Goal: Find specific page/section: Find specific page/section

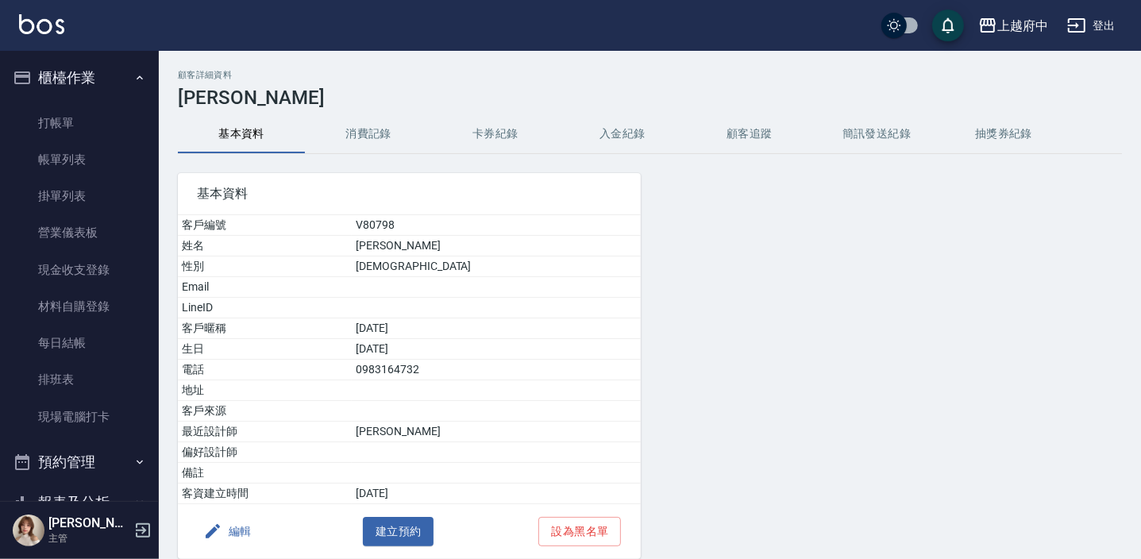
scroll to position [216, 0]
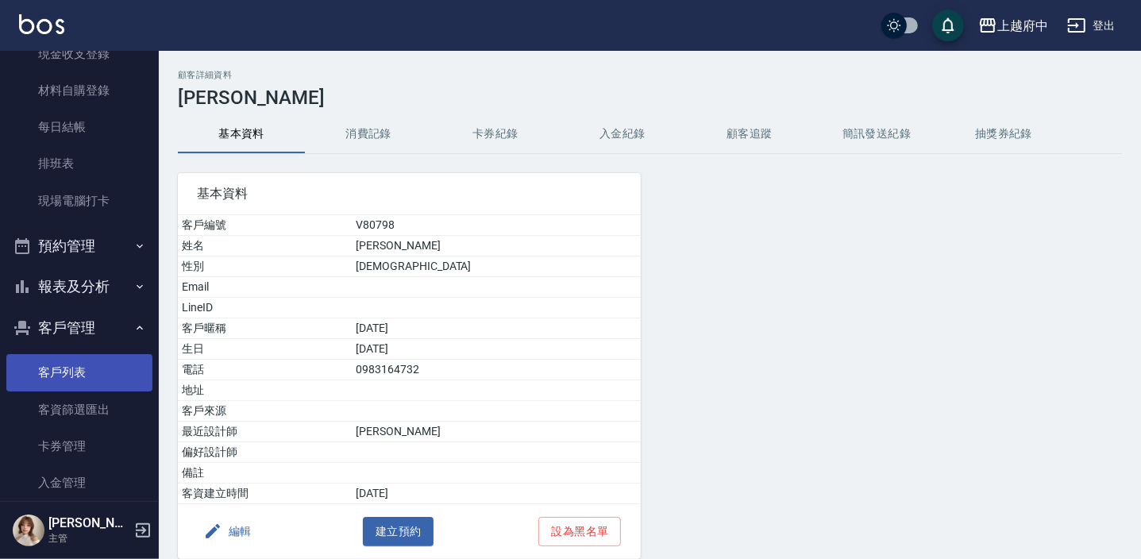
click at [68, 365] on link "客戶列表" at bounding box center [79, 372] width 146 height 37
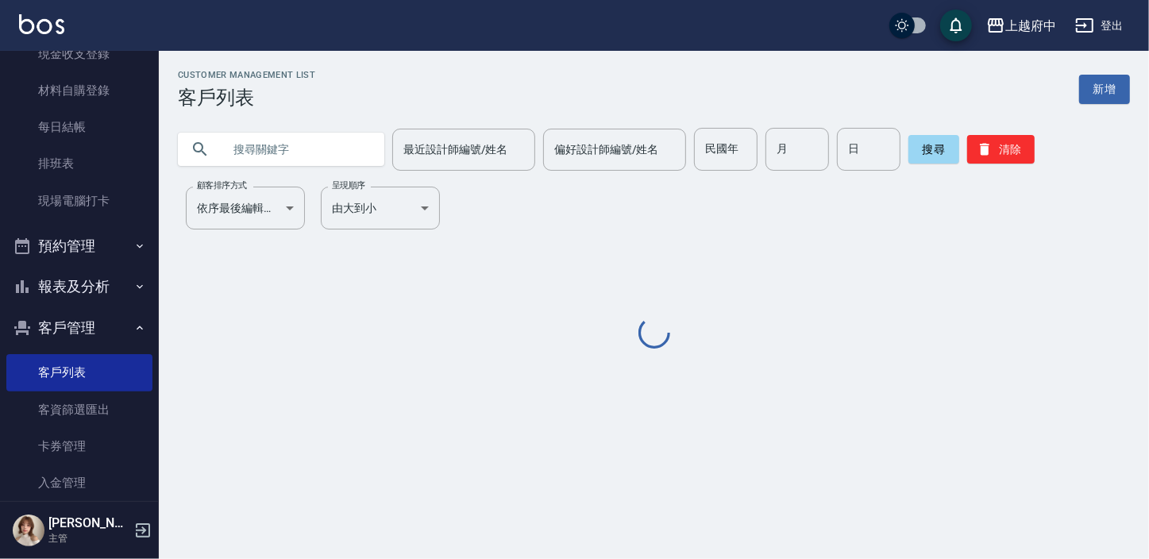
click at [287, 152] on input "text" at bounding box center [296, 149] width 149 height 43
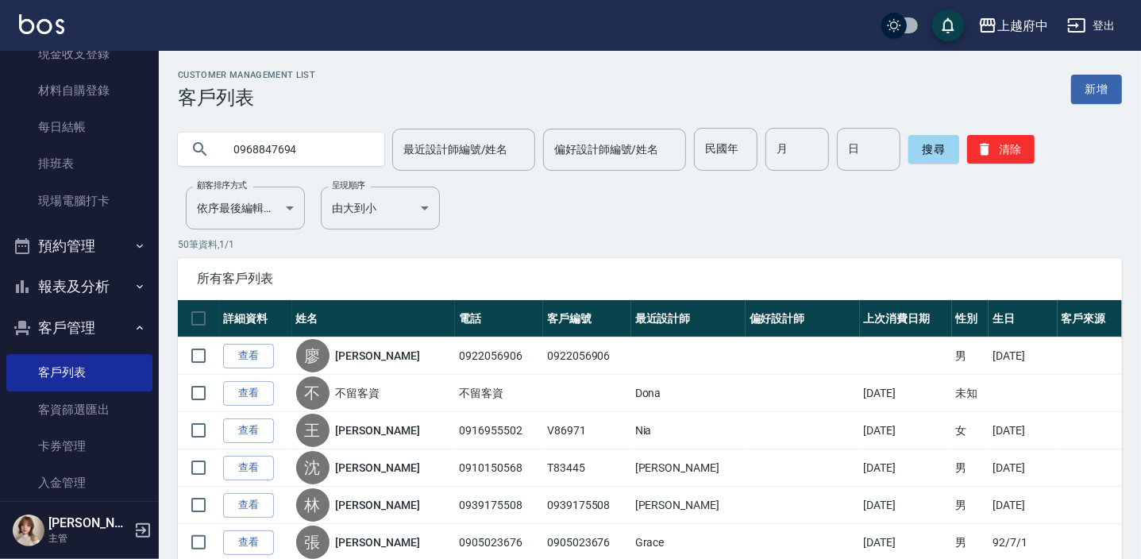
type input "0968847694"
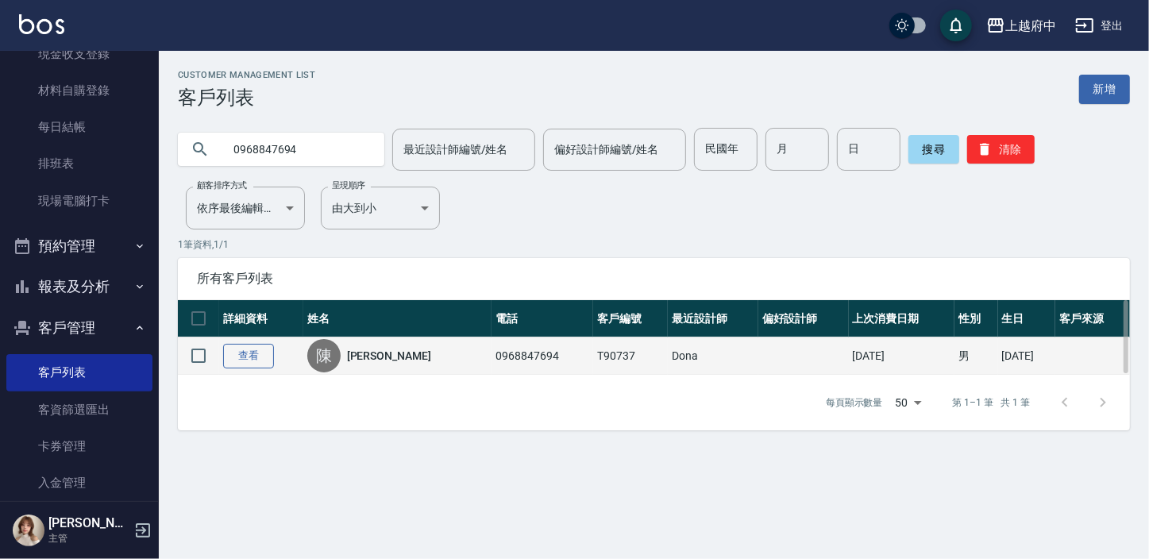
click at [238, 365] on link "查看" at bounding box center [248, 356] width 51 height 25
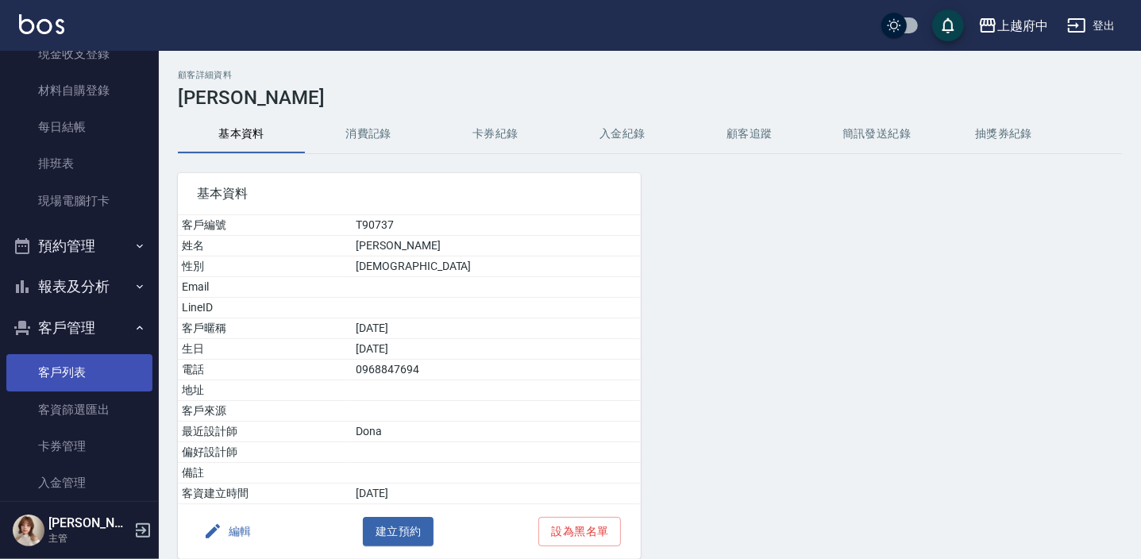
click at [69, 370] on link "客戶列表" at bounding box center [79, 372] width 146 height 37
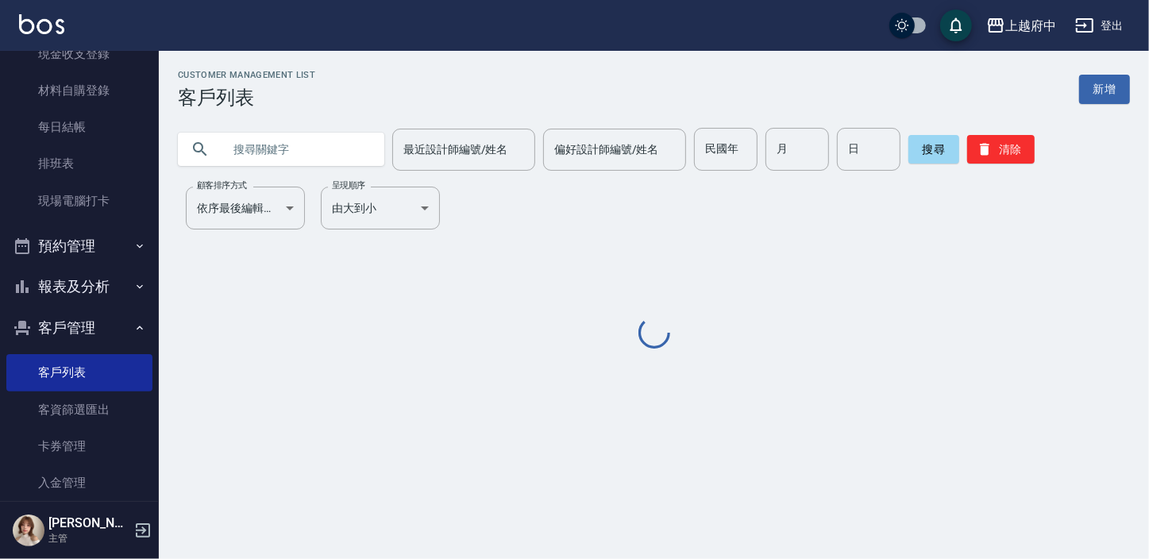
click at [272, 144] on input "text" at bounding box center [296, 149] width 149 height 43
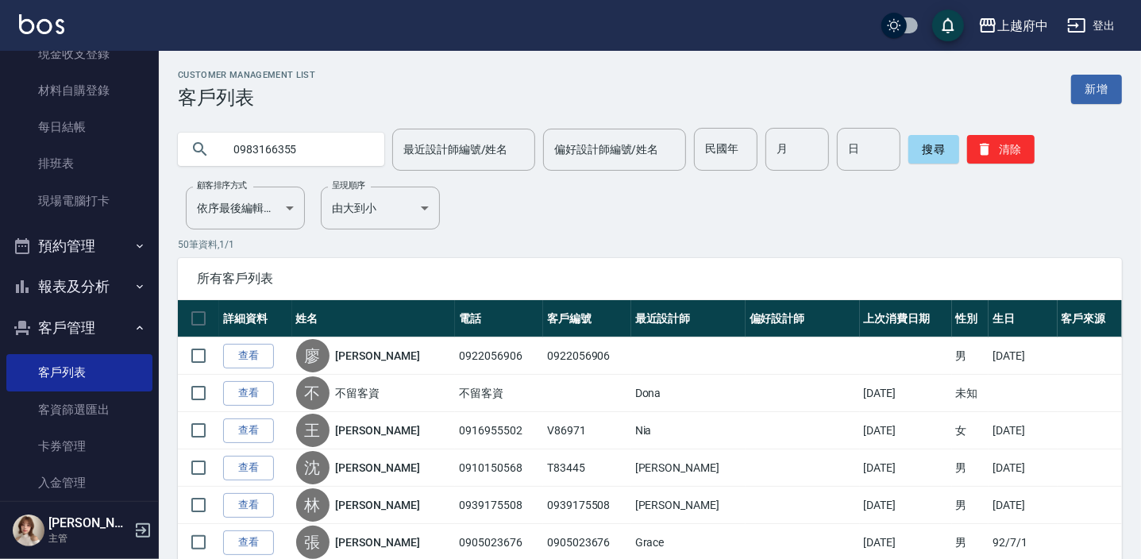
type input "0983166355"
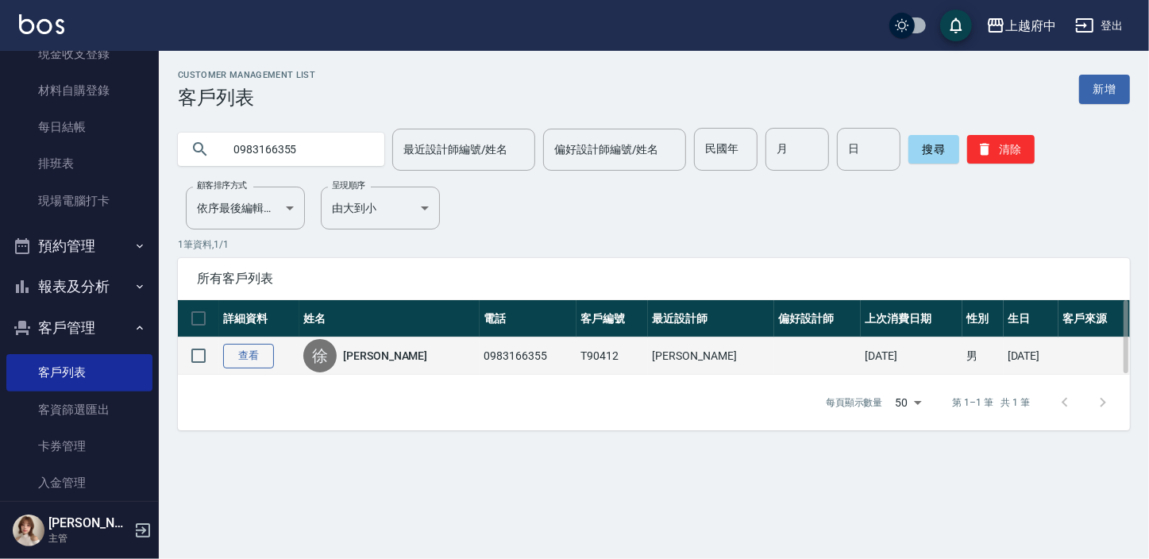
click at [262, 353] on link "查看" at bounding box center [248, 356] width 51 height 25
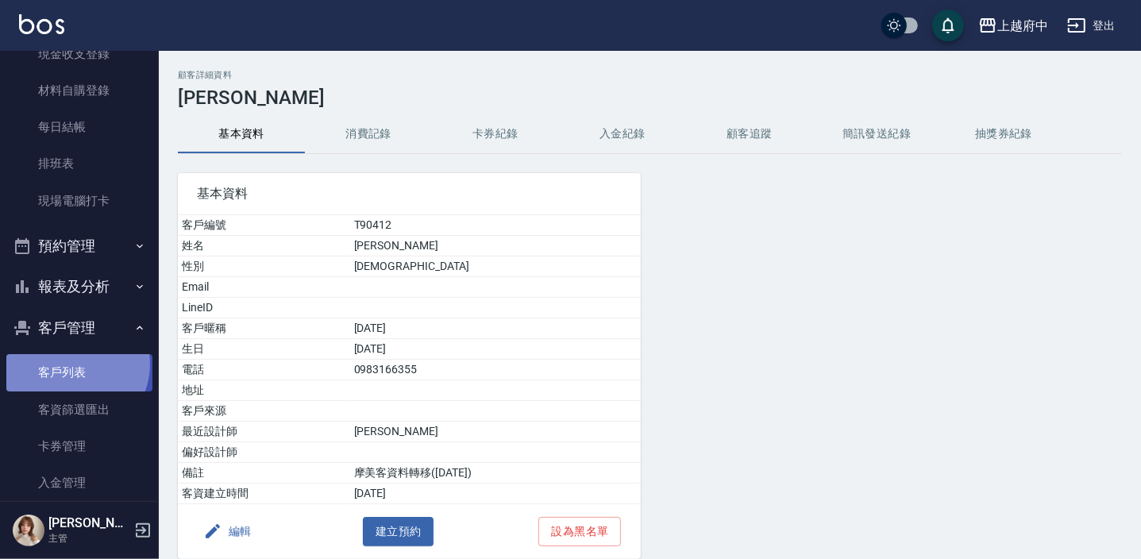
click at [73, 364] on link "客戶列表" at bounding box center [79, 372] width 146 height 37
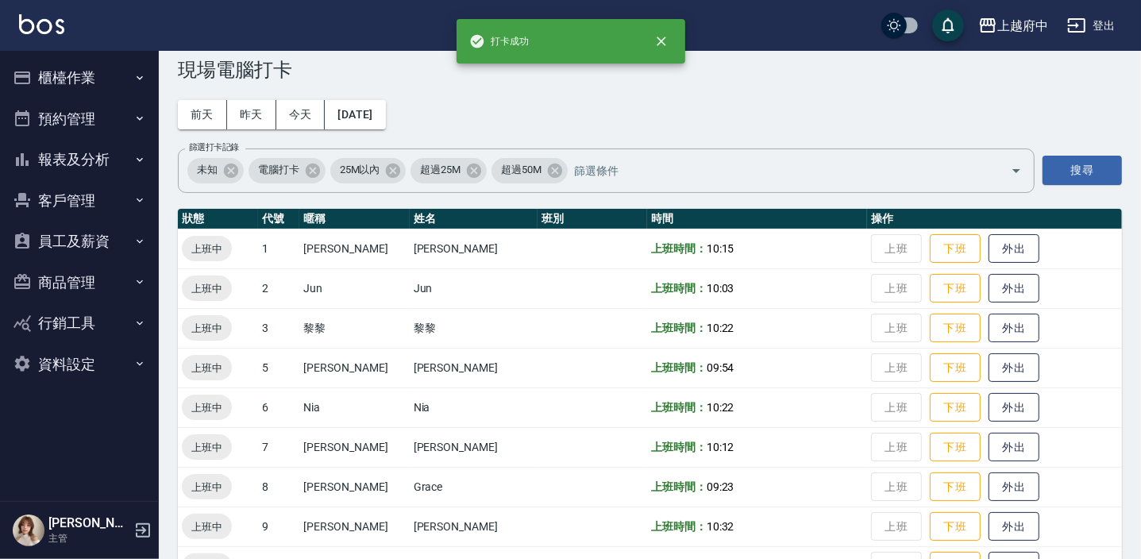
scroll to position [25, 0]
